Goal: Information Seeking & Learning: Learn about a topic

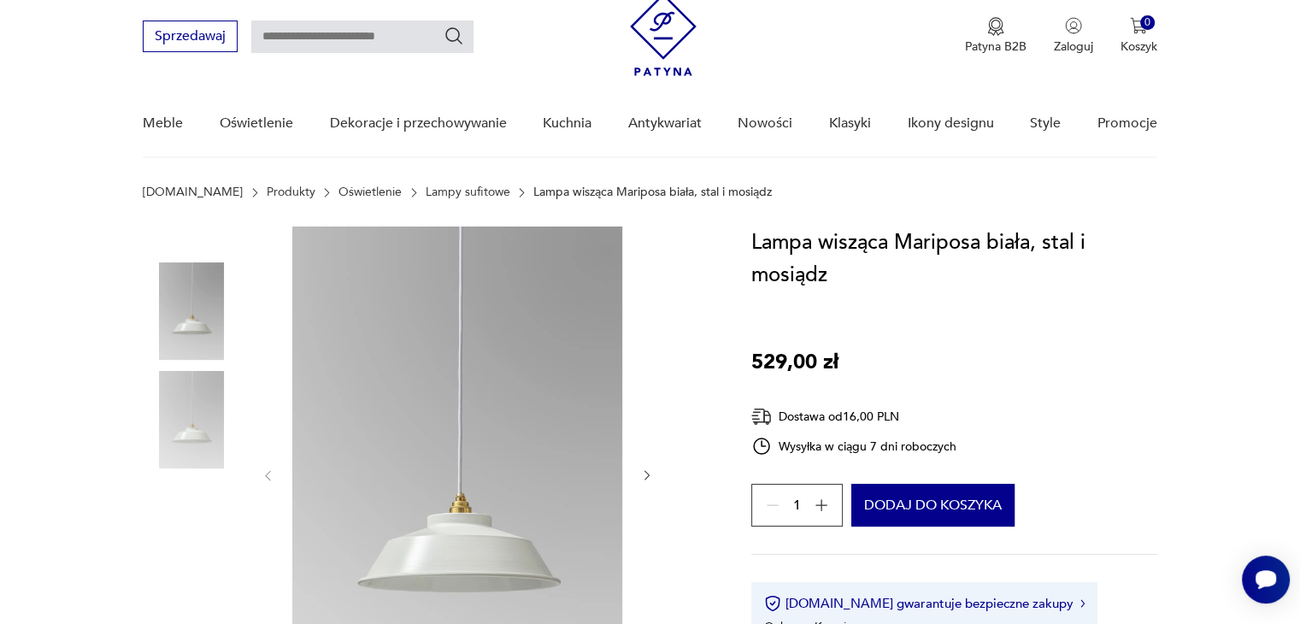
scroll to position [85, 0]
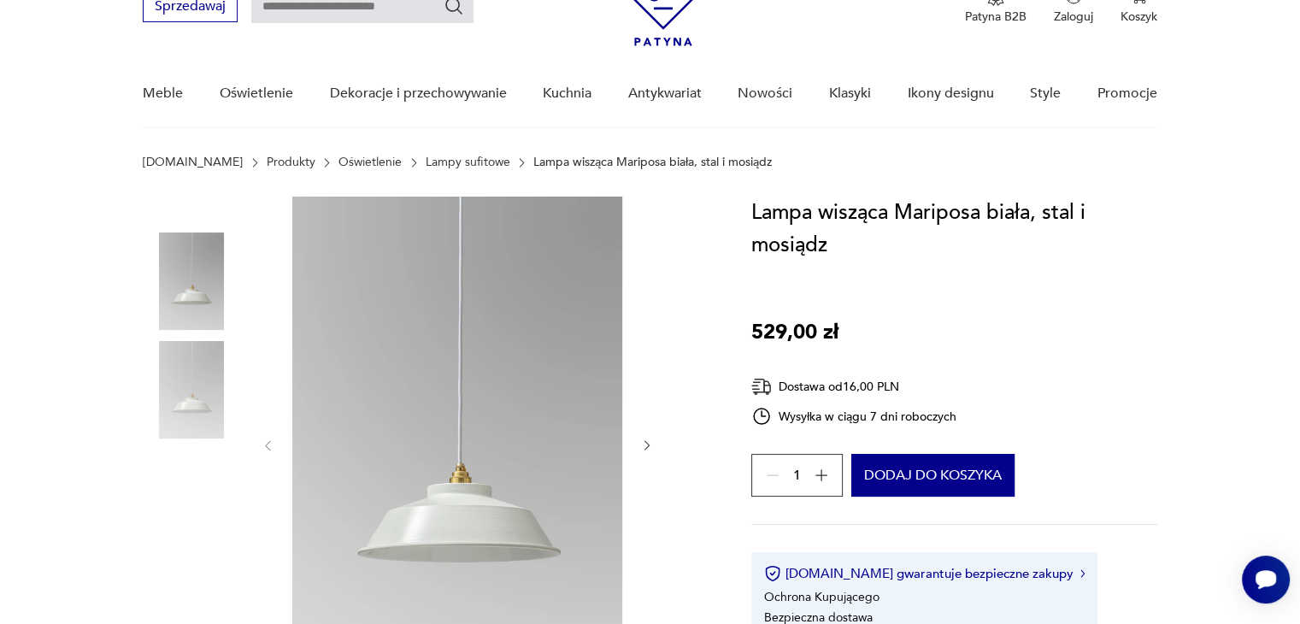
click at [195, 391] on img at bounding box center [191, 389] width 97 height 97
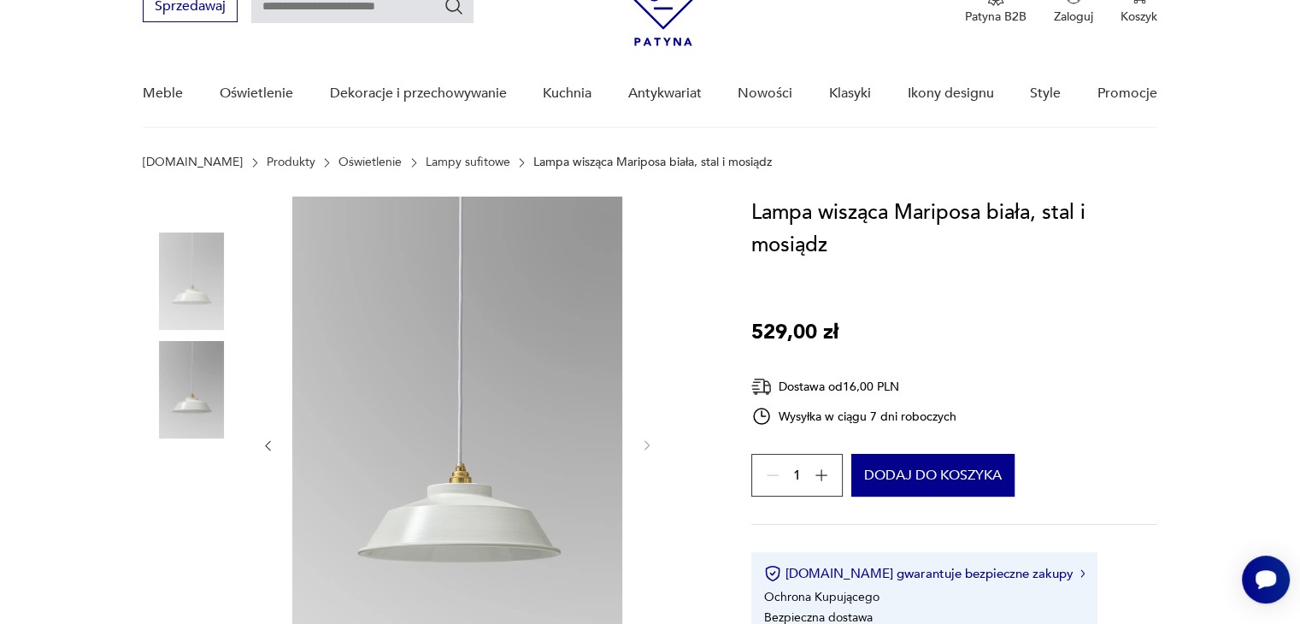
click at [189, 267] on img at bounding box center [191, 280] width 97 height 97
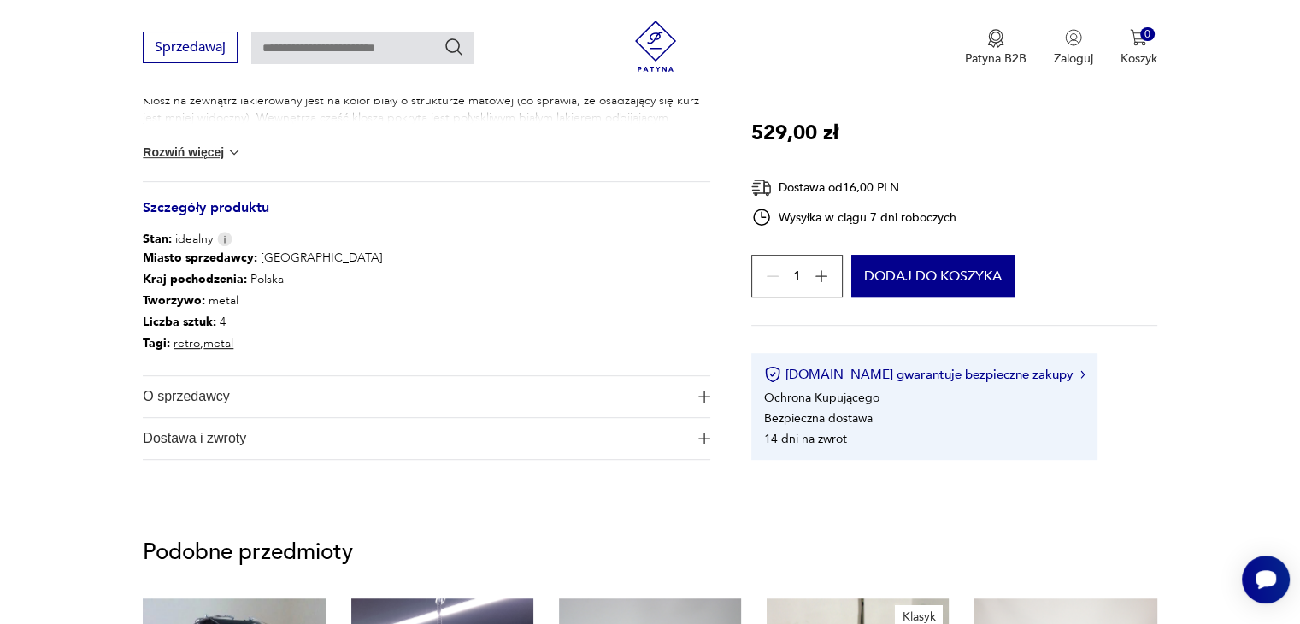
scroll to position [855, 0]
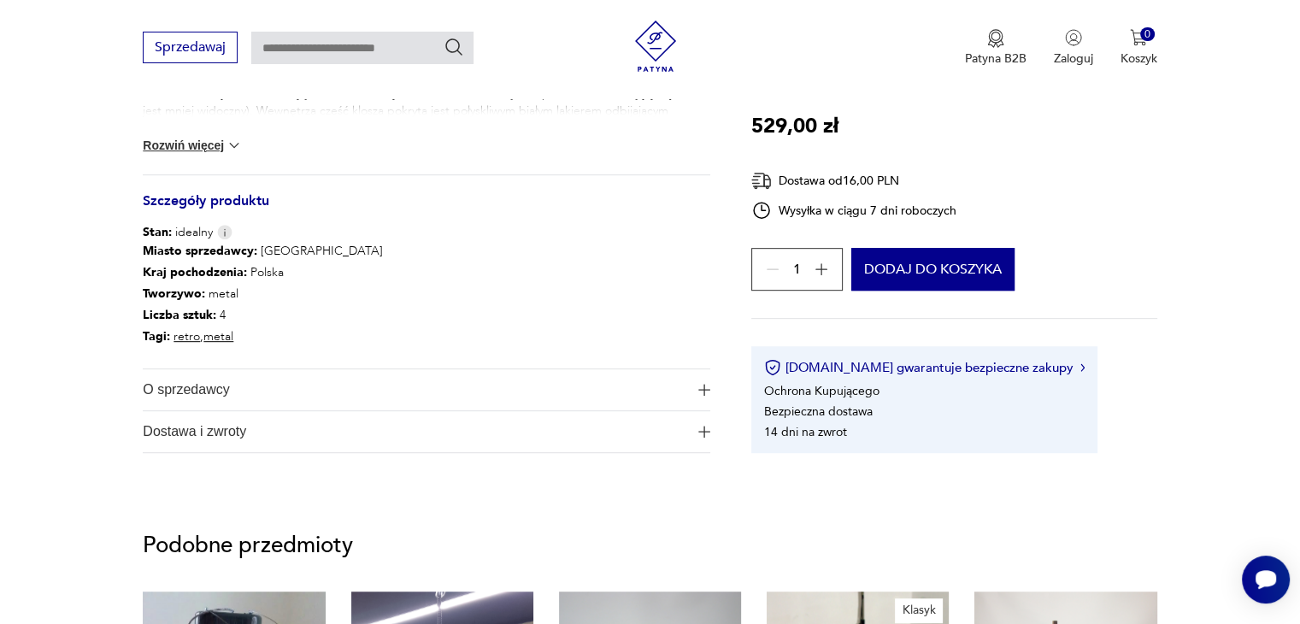
drag, startPoint x: 1081, startPoint y: 378, endPoint x: 28, endPoint y: 287, distance: 1056.8
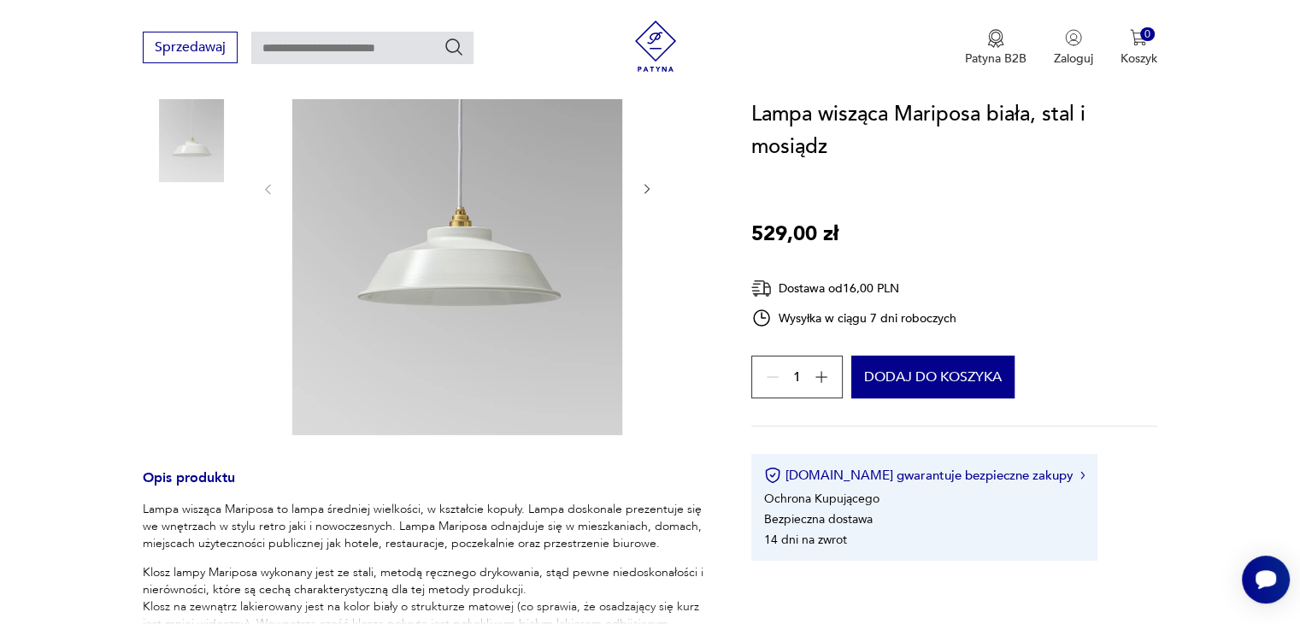
scroll to position [427, 0]
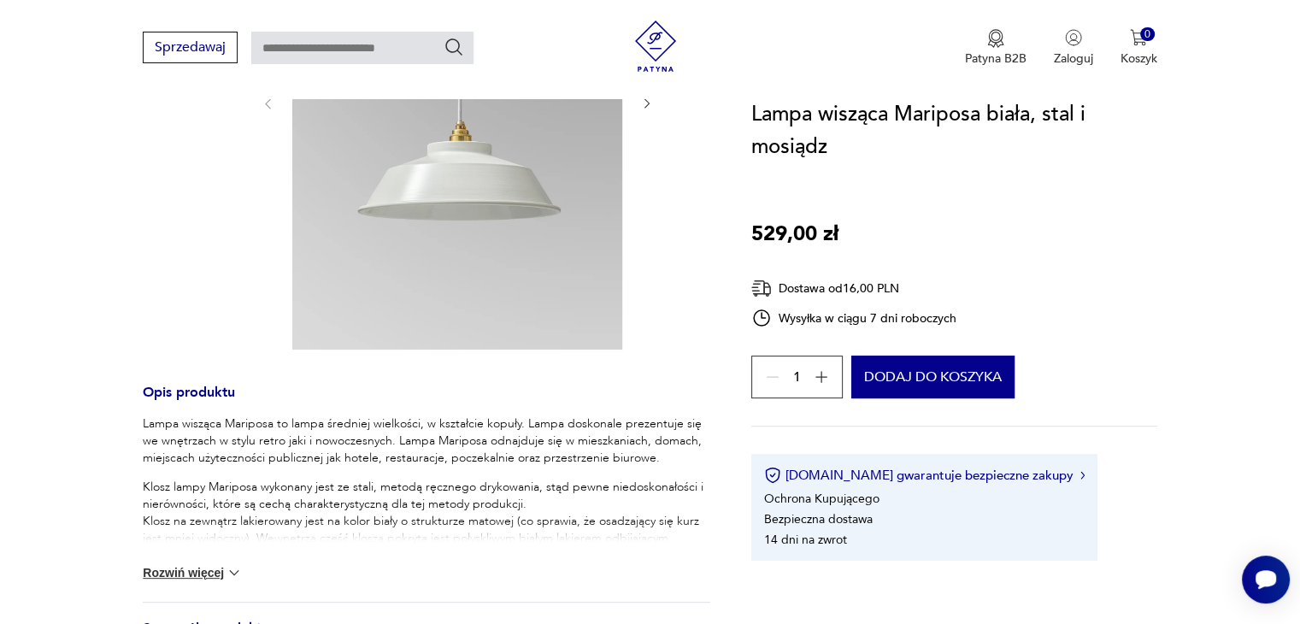
click at [219, 573] on button "Rozwiń więcej" at bounding box center [192, 572] width 99 height 17
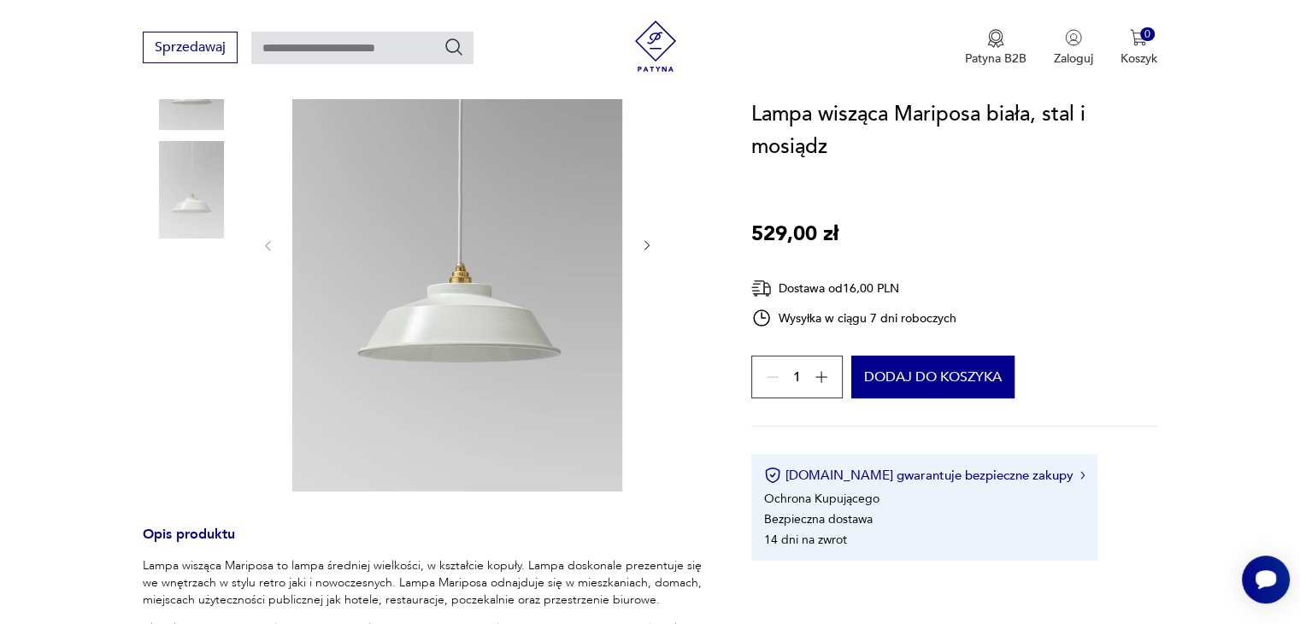
scroll to position [256, 0]
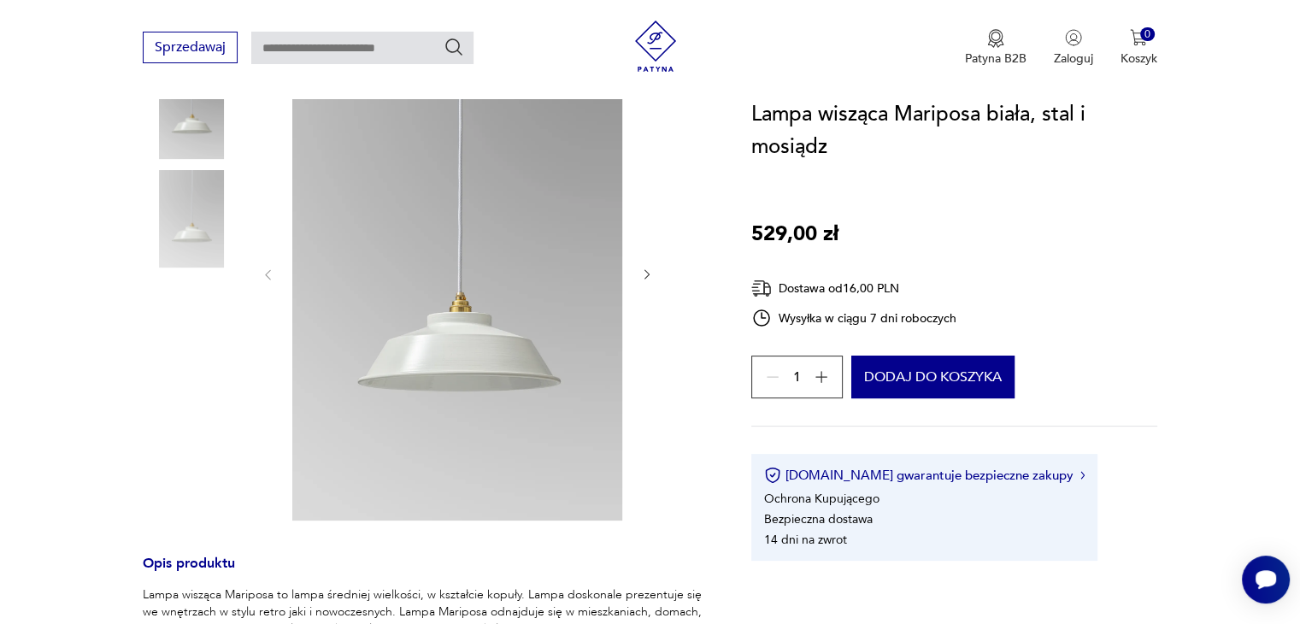
click at [640, 267] on button "button" at bounding box center [647, 275] width 15 height 17
